Goal: Information Seeking & Learning: Learn about a topic

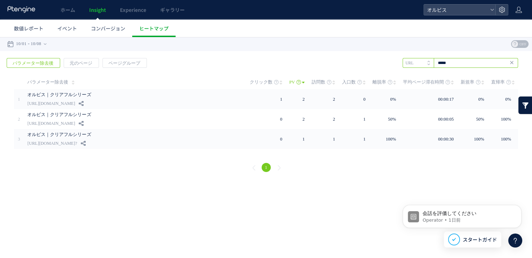
drag, startPoint x: 465, startPoint y: 62, endPoint x: 359, endPoint y: 60, distance: 106.4
click at [360, 61] on div "戻る パラメーター除去後 元のページ ページグループ 実装" at bounding box center [266, 116] width 532 height 130
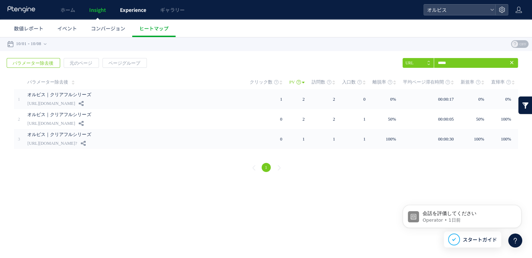
click at [127, 9] on span "Experience" at bounding box center [133, 9] width 26 height 7
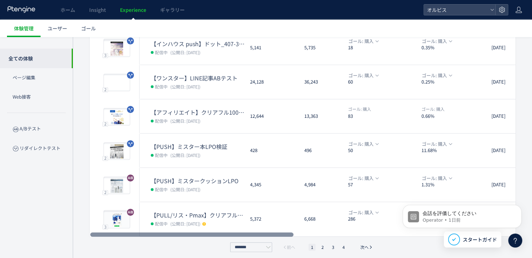
scroll to position [225, 0]
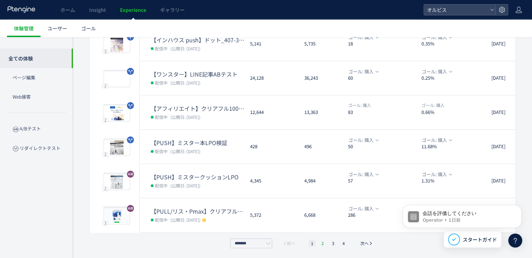
click at [321, 244] on li "2" at bounding box center [322, 243] width 7 height 7
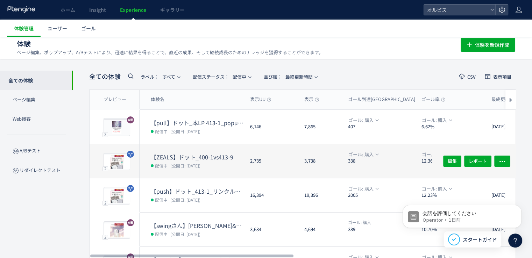
scroll to position [0, 0]
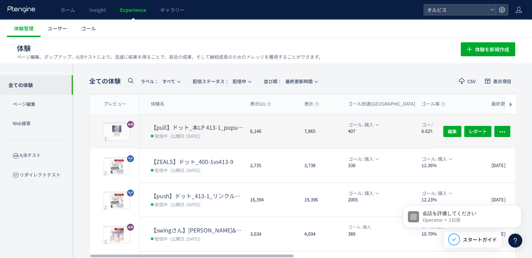
click at [195, 133] on span "(公開日: [DATE])" at bounding box center [185, 136] width 30 height 6
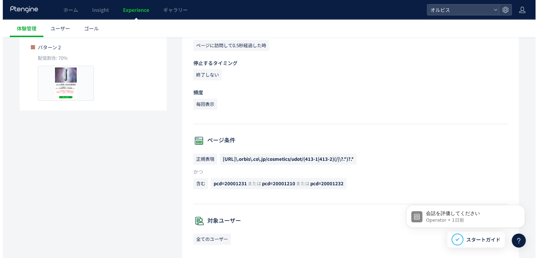
scroll to position [109, 0]
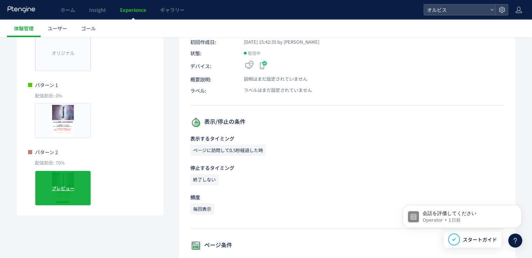
click at [71, 188] on span "プレビュー" at bounding box center [63, 188] width 23 height 7
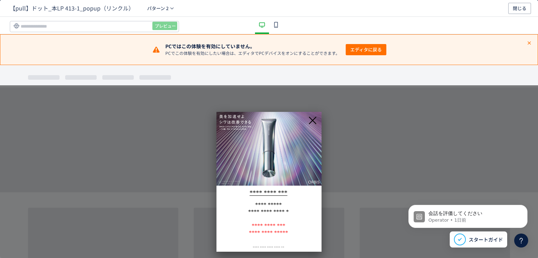
scroll to position [0, 0]
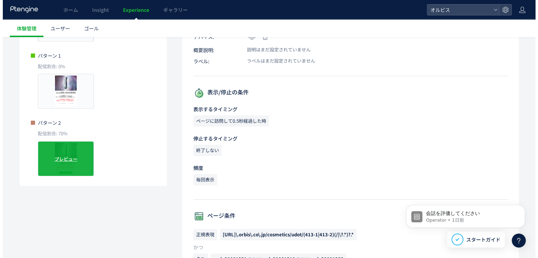
scroll to position [140, 0]
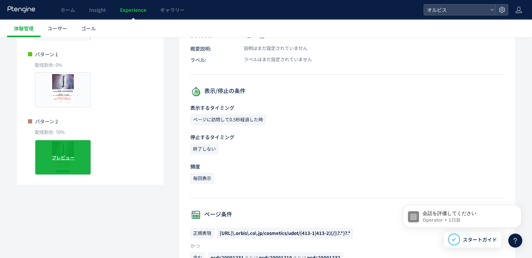
click at [63, 158] on span "プレビュー" at bounding box center [63, 157] width 23 height 7
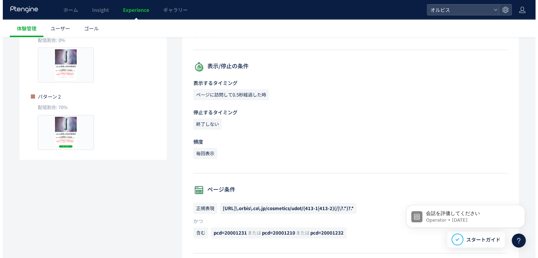
scroll to position [175, 0]
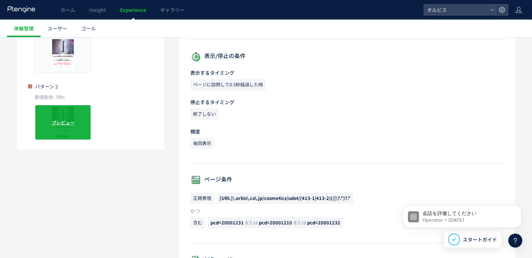
click at [66, 124] on span "プレビュー" at bounding box center [63, 122] width 23 height 7
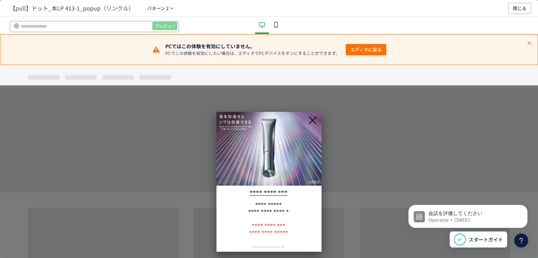
click at [88, 27] on input "dialog" at bounding box center [94, 26] width 169 height 11
paste input "**********"
type input "**********"
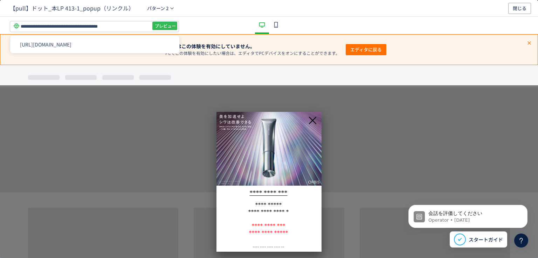
click at [160, 24] on span "プレビュー" at bounding box center [165, 25] width 21 height 11
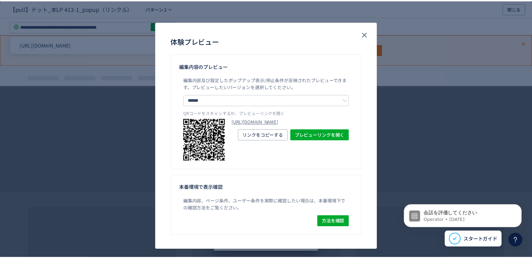
scroll to position [26, 0]
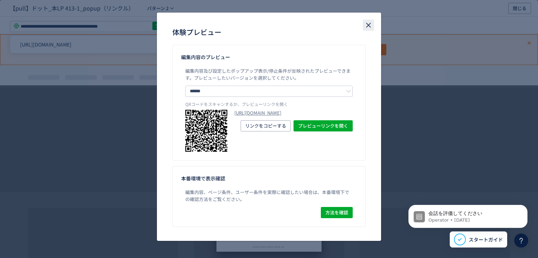
click at [366, 26] on use "close" at bounding box center [368, 25] width 5 height 5
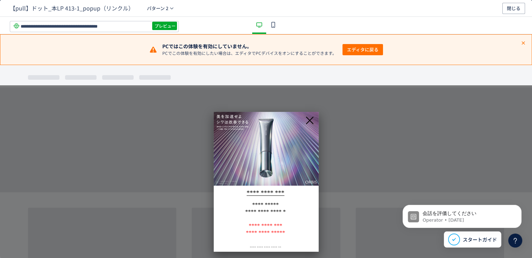
click at [266, 27] on div "dialog" at bounding box center [273, 25] width 14 height 17
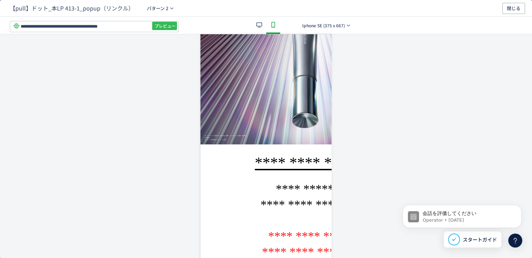
click at [161, 22] on span "プレビュー" at bounding box center [165, 25] width 21 height 11
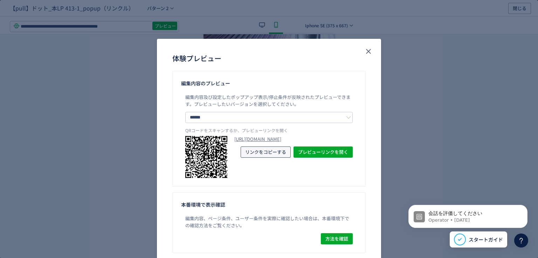
click at [259, 158] on span "リンクをコピーする" at bounding box center [265, 152] width 41 height 11
click at [365, 54] on icon "close" at bounding box center [368, 51] width 8 height 8
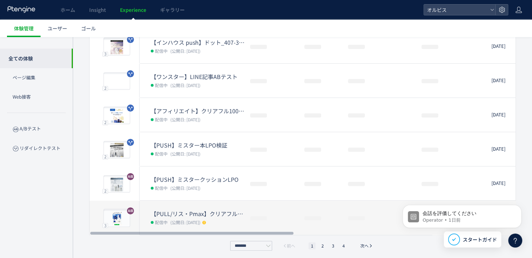
scroll to position [225, 0]
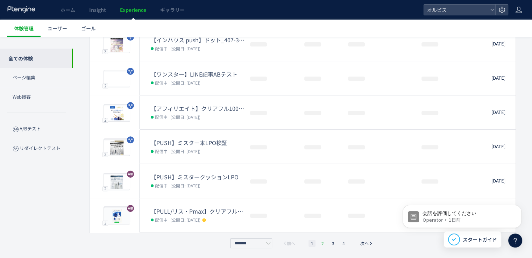
click at [325, 243] on li "2" at bounding box center [322, 243] width 7 height 7
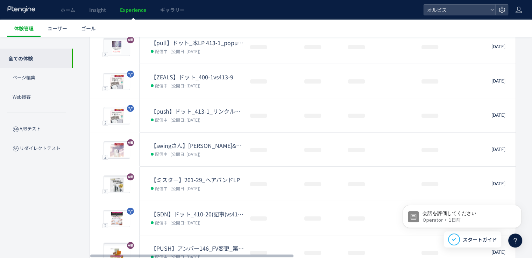
scroll to position [0, 0]
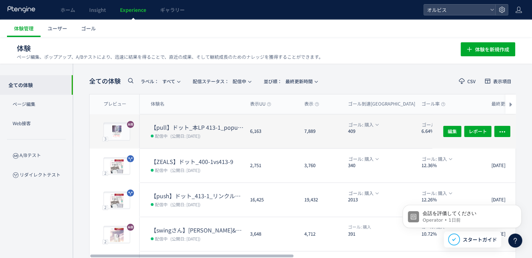
click at [188, 129] on dt "【pull】ドット_本LP 413-1_popup（リンクル）" at bounding box center [198, 128] width 94 height 8
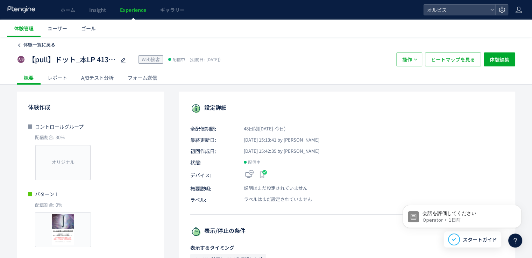
click at [52, 48] on span "体験一覧に戻る" at bounding box center [39, 44] width 32 height 7
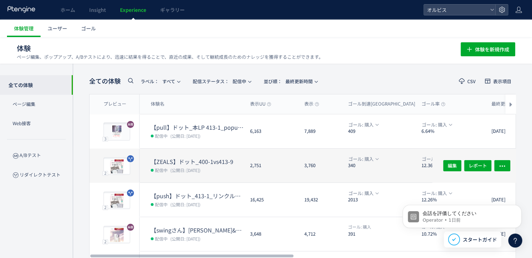
click at [198, 156] on div "【ZEALS】ドット_400-1vs413-9 配信中 (公開日: [DATE])" at bounding box center [192, 166] width 105 height 34
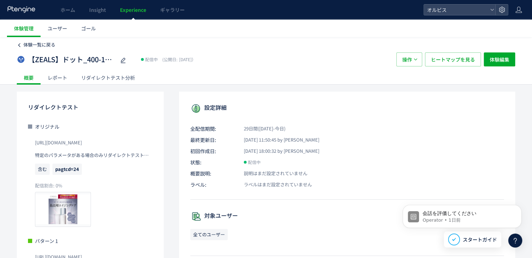
click at [31, 43] on span "体験一覧に戻る" at bounding box center [39, 44] width 32 height 7
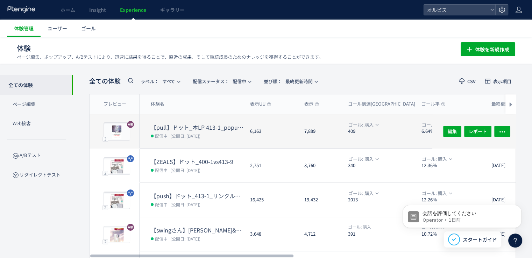
click at [187, 126] on dt "【pull】ドット_本LP 413-1_popup（リンクル）" at bounding box center [198, 128] width 94 height 8
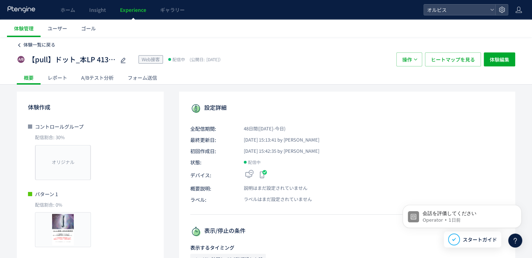
click at [44, 44] on span "体験一覧に戻る" at bounding box center [39, 44] width 32 height 7
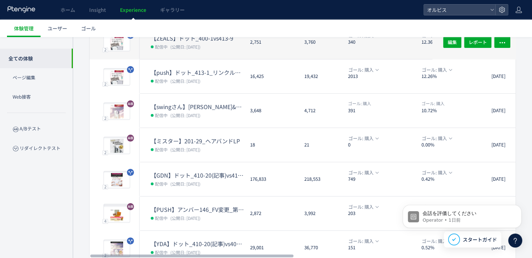
scroll to position [140, 0]
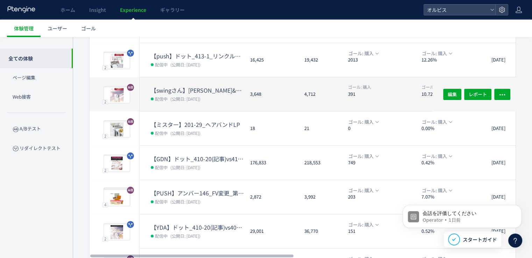
click at [191, 84] on div "【swingさん】[PERSON_NAME]&CVブロック検証 配信中 (公開日: [DATE])" at bounding box center [192, 94] width 105 height 34
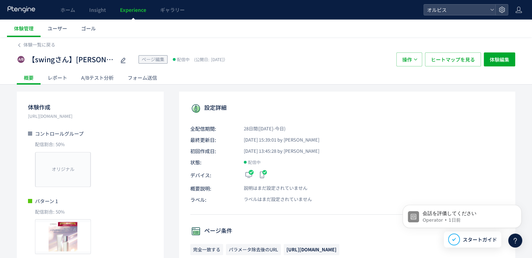
click at [97, 78] on div "A/Bテスト分析" at bounding box center [97, 78] width 47 height 14
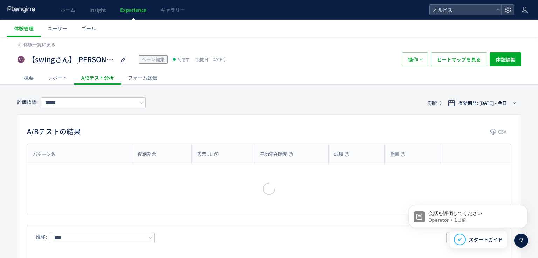
type input "**"
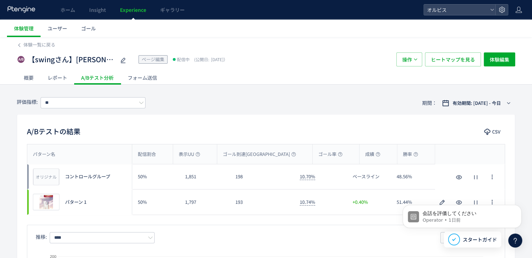
click at [18, 78] on div "概要" at bounding box center [29, 78] width 24 height 14
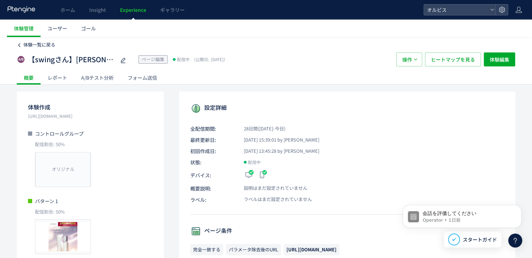
click at [31, 42] on span "体験一覧に戻る" at bounding box center [39, 44] width 32 height 7
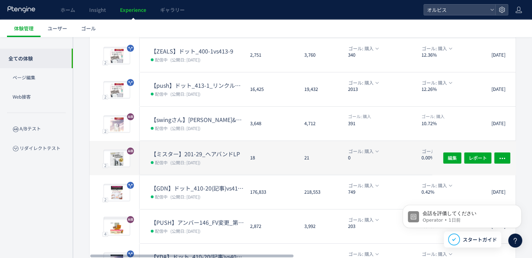
scroll to position [225, 0]
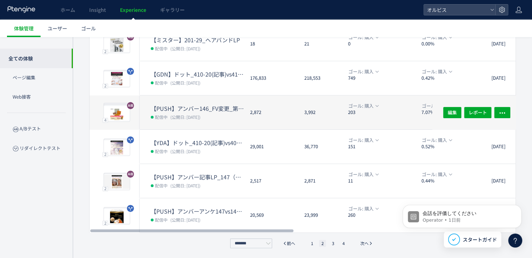
click at [201, 115] on span "(公開日: [DATE])" at bounding box center [185, 117] width 30 height 6
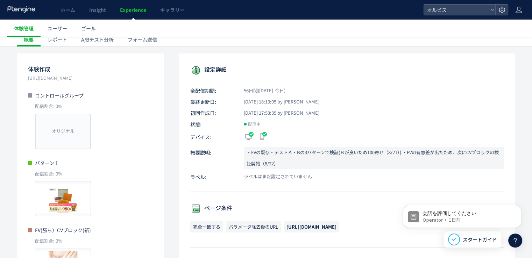
scroll to position [210, 0]
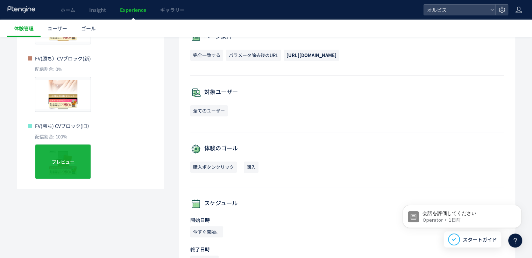
click at [62, 165] on div "プレビュー" at bounding box center [63, 161] width 56 height 35
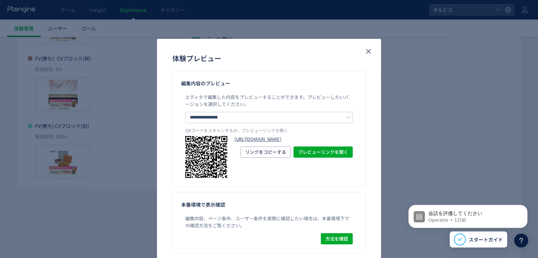
click at [266, 143] on link "[URL][DOMAIN_NAME]" at bounding box center [293, 139] width 118 height 7
click at [370, 51] on icon "close" at bounding box center [368, 51] width 8 height 8
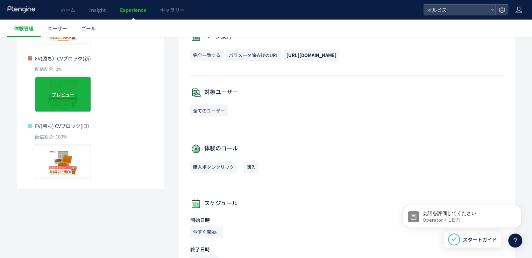
click at [53, 97] on span "プレビュー" at bounding box center [63, 94] width 23 height 7
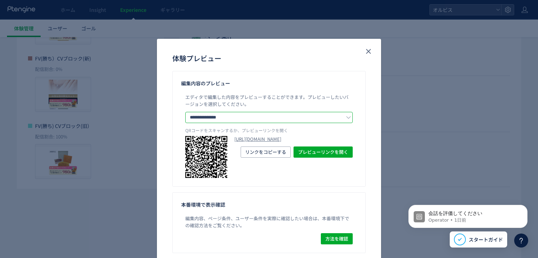
click at [229, 115] on input "**********" at bounding box center [268, 117] width 167 height 11
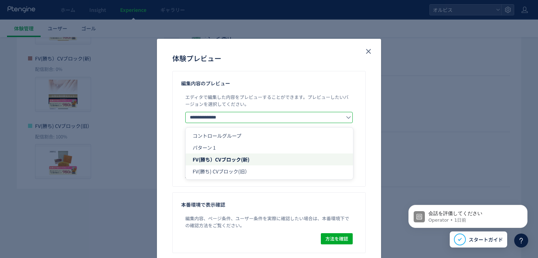
click at [326, 90] on div "**********" at bounding box center [268, 129] width 193 height 116
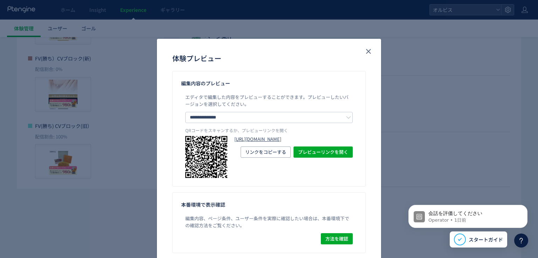
click at [265, 143] on link "[URL][DOMAIN_NAME]" at bounding box center [293, 139] width 118 height 7
click at [368, 54] on icon "close" at bounding box center [368, 51] width 8 height 8
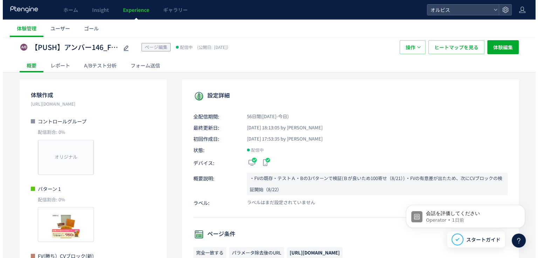
scroll to position [0, 0]
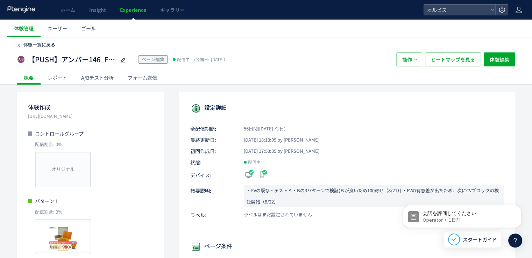
click at [46, 48] on span "体験一覧に戻る" at bounding box center [39, 44] width 32 height 7
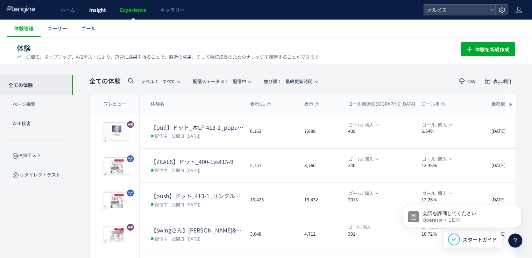
click at [96, 12] on span "Insight" at bounding box center [97, 9] width 17 height 7
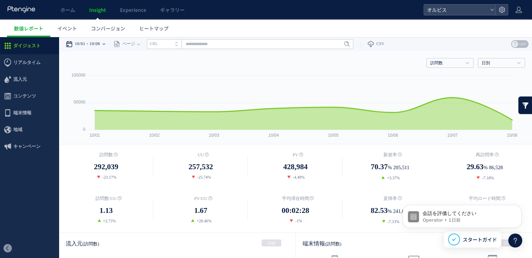
click at [95, 47] on time "10/08" at bounding box center [95, 44] width 10 height 14
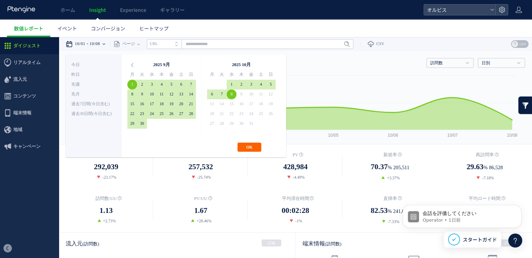
click at [249, 149] on button "OK" at bounding box center [250, 147] width 24 height 9
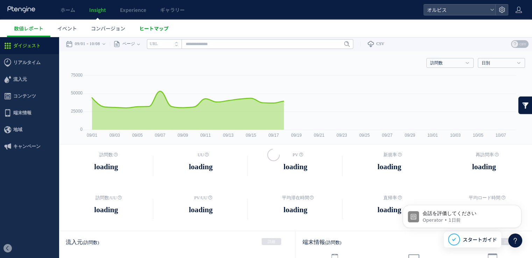
click at [161, 33] on link "ヒートマップ" at bounding box center [153, 28] width 43 height 17
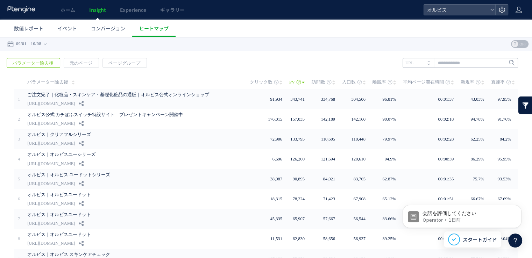
click at [462, 69] on div "戻る パラメーター除去後 元のページ ページグループ 実装" at bounding box center [266, 186] width 532 height 270
click at [454, 62] on input "text" at bounding box center [460, 63] width 115 height 10
paste input "**********"
type input "**********"
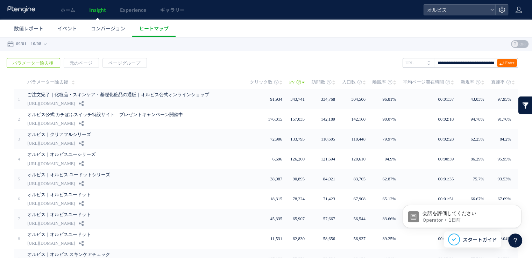
click at [293, 62] on div "戻る パラメーター除去後 元のページ ページグループ 実装" at bounding box center [266, 186] width 532 height 270
click at [505, 65] on span "Enter" at bounding box center [509, 63] width 9 height 8
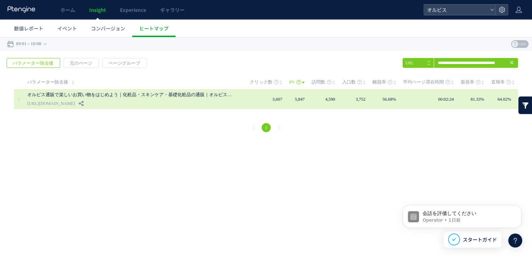
click at [168, 99] on link "オルビス通販で楽しいお買い物をはじめよう｜化粧品・スキンケア・基礎化粧品の通販｜オルビス公式オンラインショップ" at bounding box center [130, 95] width 206 height 8
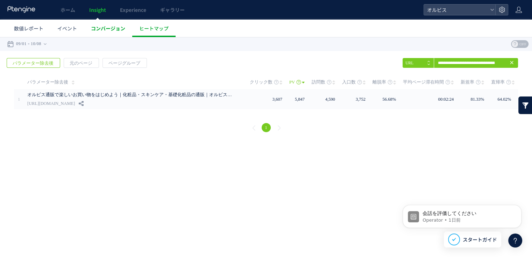
click at [104, 26] on span "コンバージョン" at bounding box center [108, 28] width 34 height 7
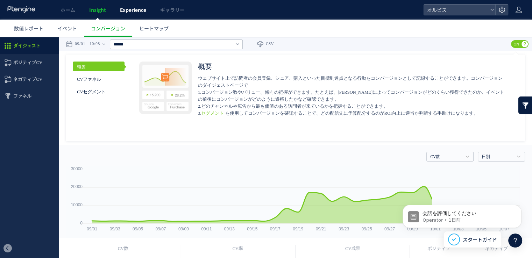
click at [129, 11] on span "Experience" at bounding box center [133, 9] width 26 height 7
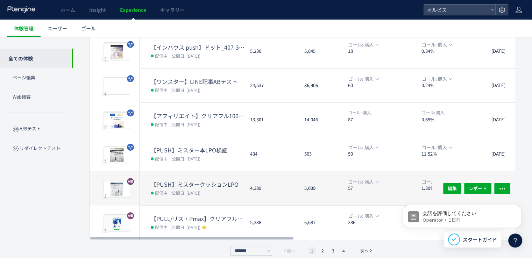
scroll to position [225, 0]
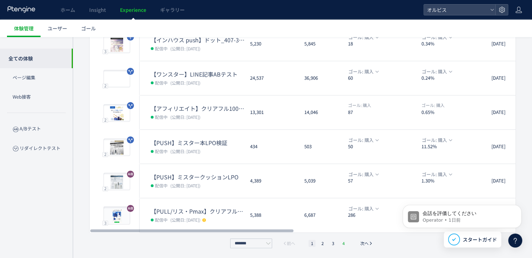
click at [343, 244] on li "4" at bounding box center [343, 243] width 7 height 7
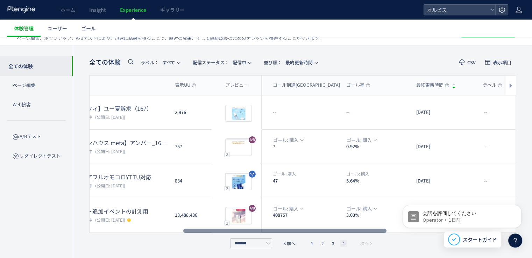
scroll to position [0, 0]
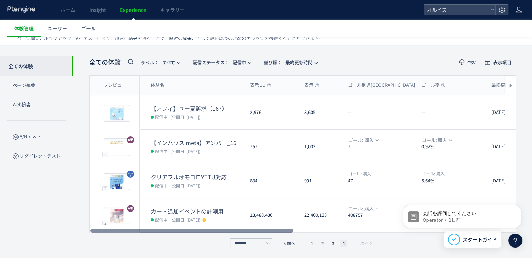
drag, startPoint x: 216, startPoint y: 229, endPoint x: 154, endPoint y: 231, distance: 61.6
click at [154, 231] on div at bounding box center [191, 231] width 203 height 4
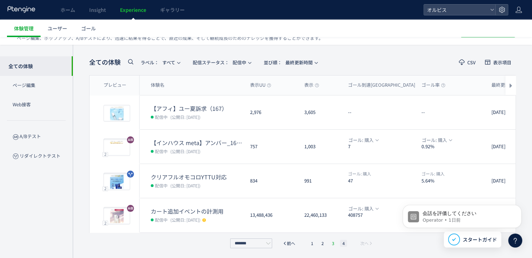
click at [332, 241] on li "3" at bounding box center [333, 243] width 7 height 7
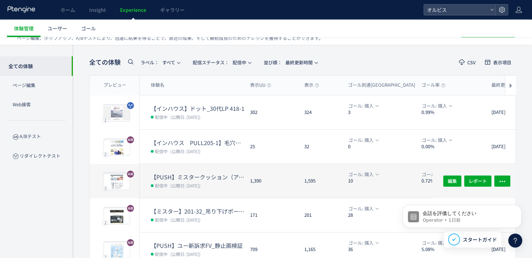
scroll to position [225, 0]
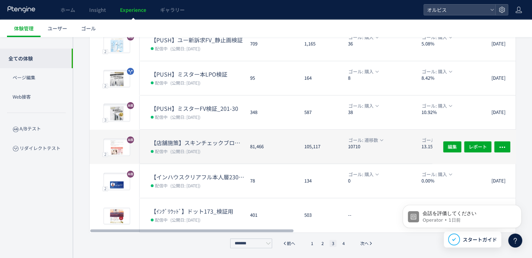
click at [204, 139] on dt "【店舗施策】スキンチェックブロック追加" at bounding box center [198, 143] width 94 height 8
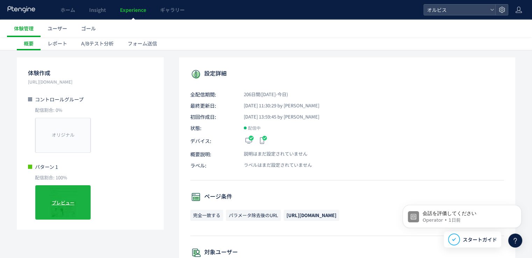
scroll to position [70, 0]
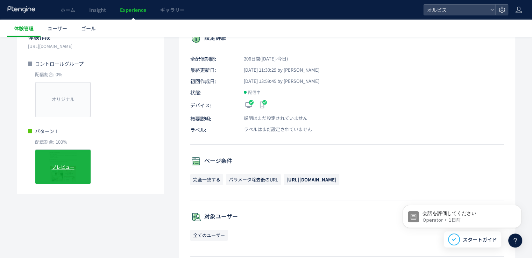
click at [64, 164] on span "プレビュー" at bounding box center [63, 167] width 23 height 7
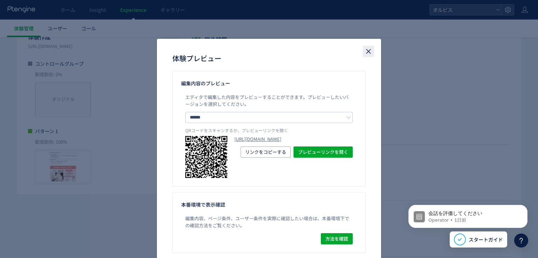
click at [367, 52] on use "close" at bounding box center [368, 51] width 5 height 5
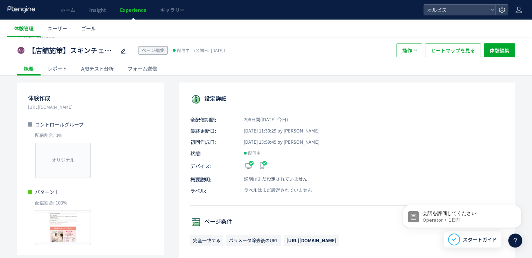
scroll to position [0, 0]
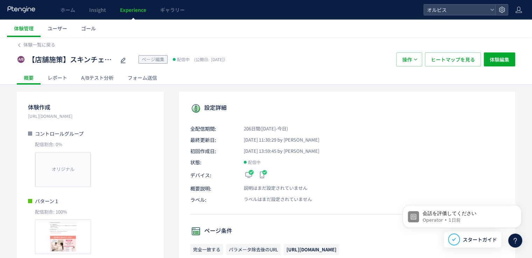
click at [89, 79] on div "A/Bテスト分析" at bounding box center [97, 78] width 47 height 14
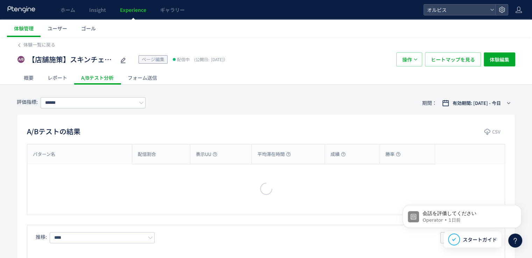
type input "***"
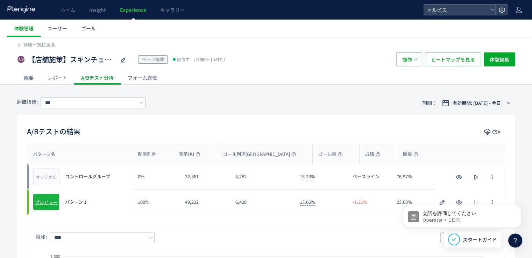
click at [49, 201] on span "プレビュー" at bounding box center [46, 202] width 23 height 7
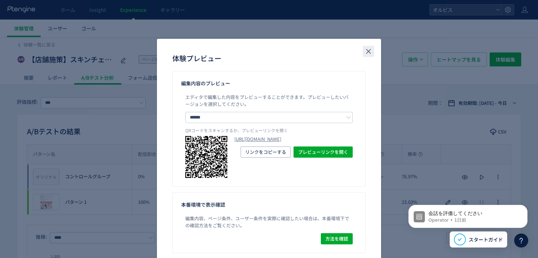
click at [364, 52] on icon "close" at bounding box center [368, 51] width 8 height 8
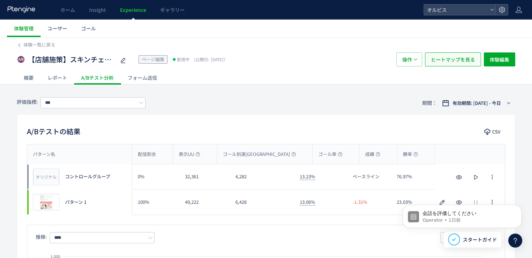
click at [455, 59] on span "ヒートマップを見る" at bounding box center [453, 59] width 44 height 14
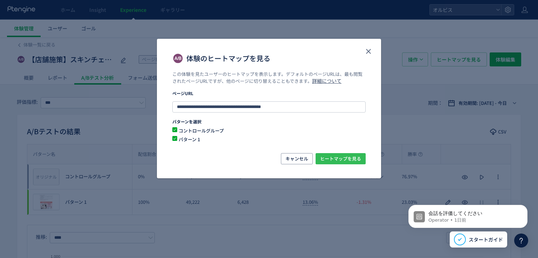
click at [344, 161] on span "ヒートマップを見る" at bounding box center [340, 158] width 41 height 11
click at [372, 51] on button "close" at bounding box center [368, 51] width 11 height 11
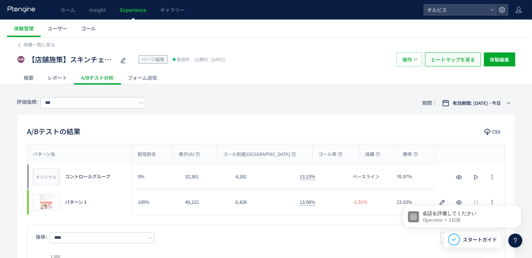
click at [459, 58] on span "ヒートマップを見る" at bounding box center [453, 59] width 44 height 14
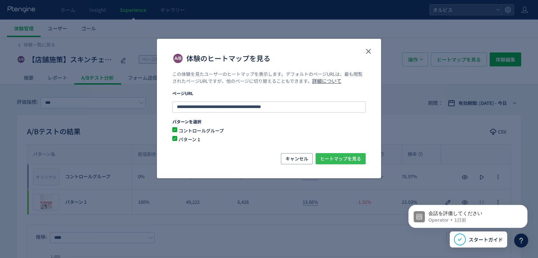
click at [336, 158] on span "ヒートマップを見る" at bounding box center [340, 158] width 41 height 11
click at [367, 53] on icon "close" at bounding box center [368, 51] width 8 height 8
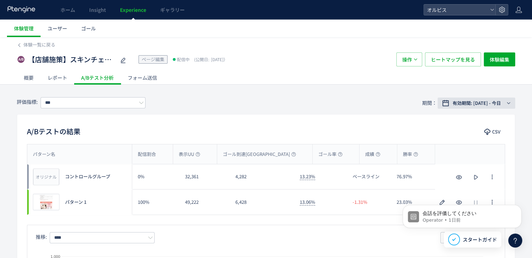
drag, startPoint x: 468, startPoint y: 103, endPoint x: 464, endPoint y: 108, distance: 5.5
click at [467, 104] on span "有効期間: [DATE] - 今日" at bounding box center [477, 103] width 48 height 7
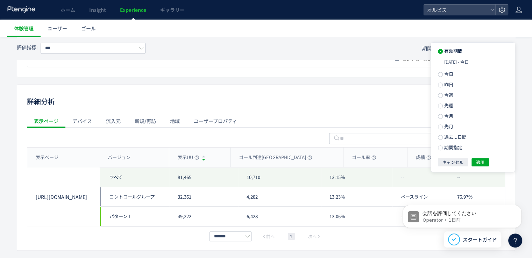
scroll to position [298, 0]
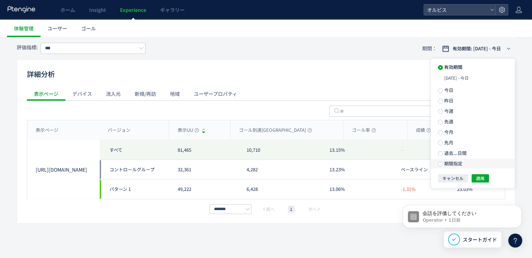
click at [452, 163] on span "期間指定" at bounding box center [453, 163] width 20 height 7
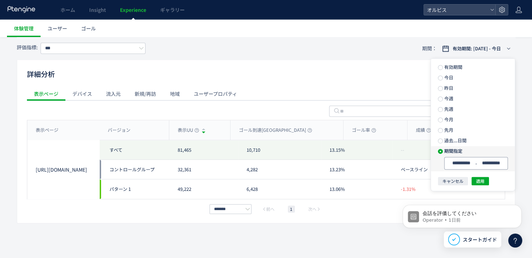
click at [462, 167] on div "**********" at bounding box center [476, 163] width 64 height 13
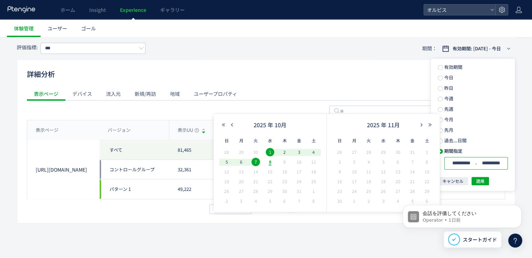
click at [232, 121] on div "2025 年 10月" at bounding box center [269, 127] width 101 height 14
click at [232, 125] on use "button" at bounding box center [232, 124] width 2 height 3
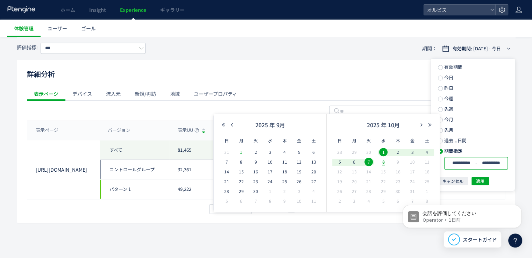
click at [242, 150] on span "1" at bounding box center [241, 152] width 8 height 8
click at [384, 165] on span "8" at bounding box center [383, 162] width 8 height 8
type input "**********"
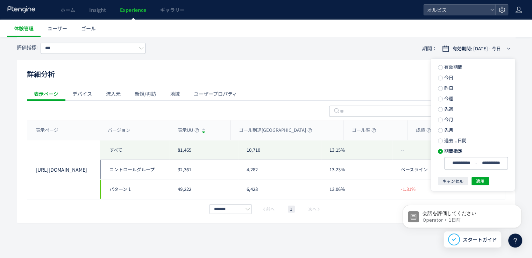
click at [490, 182] on div "キャンセル 適用" at bounding box center [473, 181] width 70 height 8
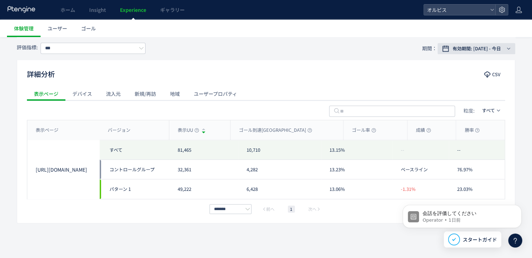
click at [482, 49] on span "有効期間: [DATE] - 今日" at bounding box center [477, 48] width 48 height 7
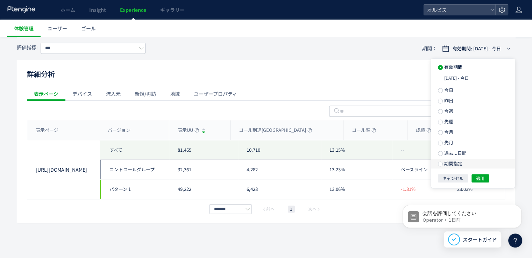
click at [452, 161] on span "期間指定" at bounding box center [453, 163] width 20 height 7
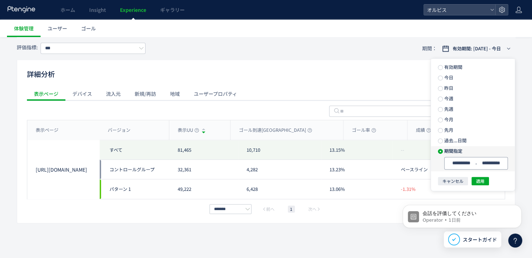
click at [457, 162] on input "**********" at bounding box center [461, 163] width 26 height 5
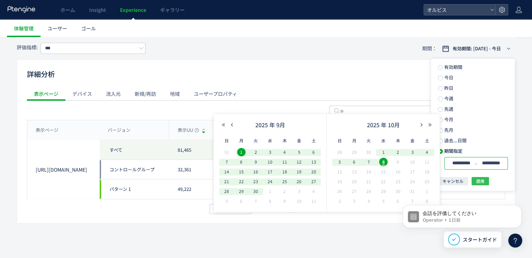
click at [488, 183] on button "適用" at bounding box center [480, 181] width 17 height 8
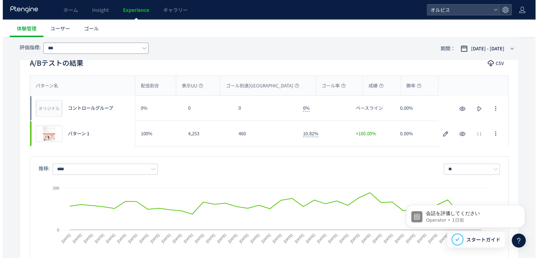
scroll to position [0, 0]
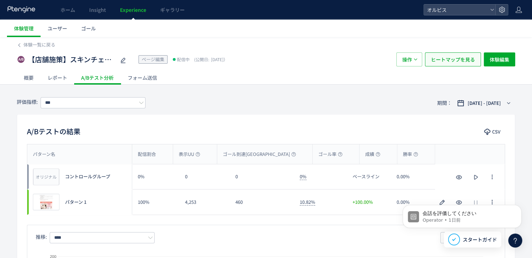
click at [458, 59] on span "ヒートマップを見る" at bounding box center [453, 59] width 44 height 14
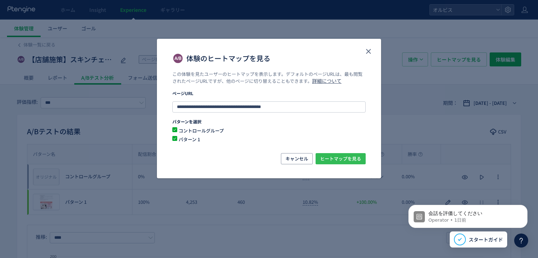
click at [349, 157] on span "ヒートマップを見る" at bounding box center [340, 158] width 41 height 11
